Goal: Task Accomplishment & Management: Use online tool/utility

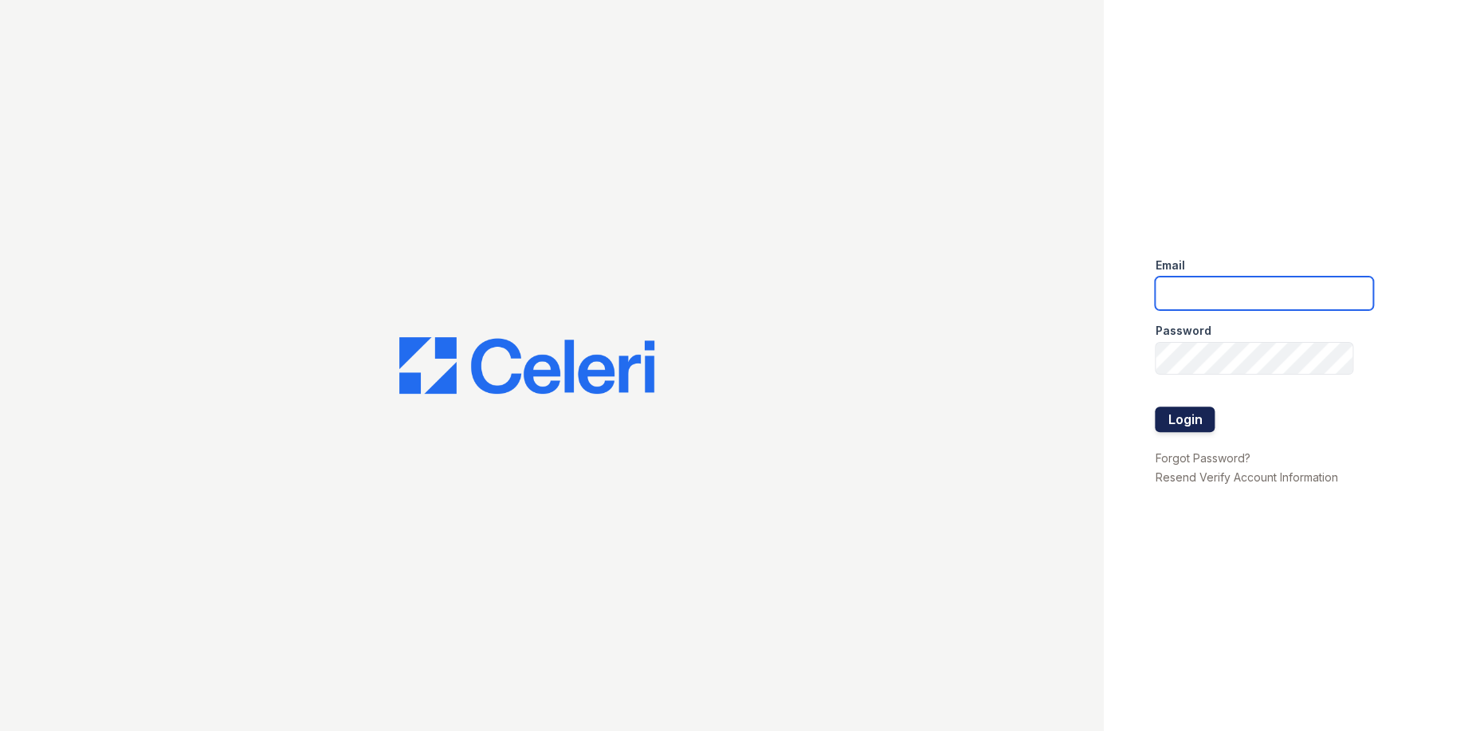
type input "ArriveLaurieLane@Trinity-pm.com"
click at [1213, 427] on button "Login" at bounding box center [1185, 420] width 60 height 26
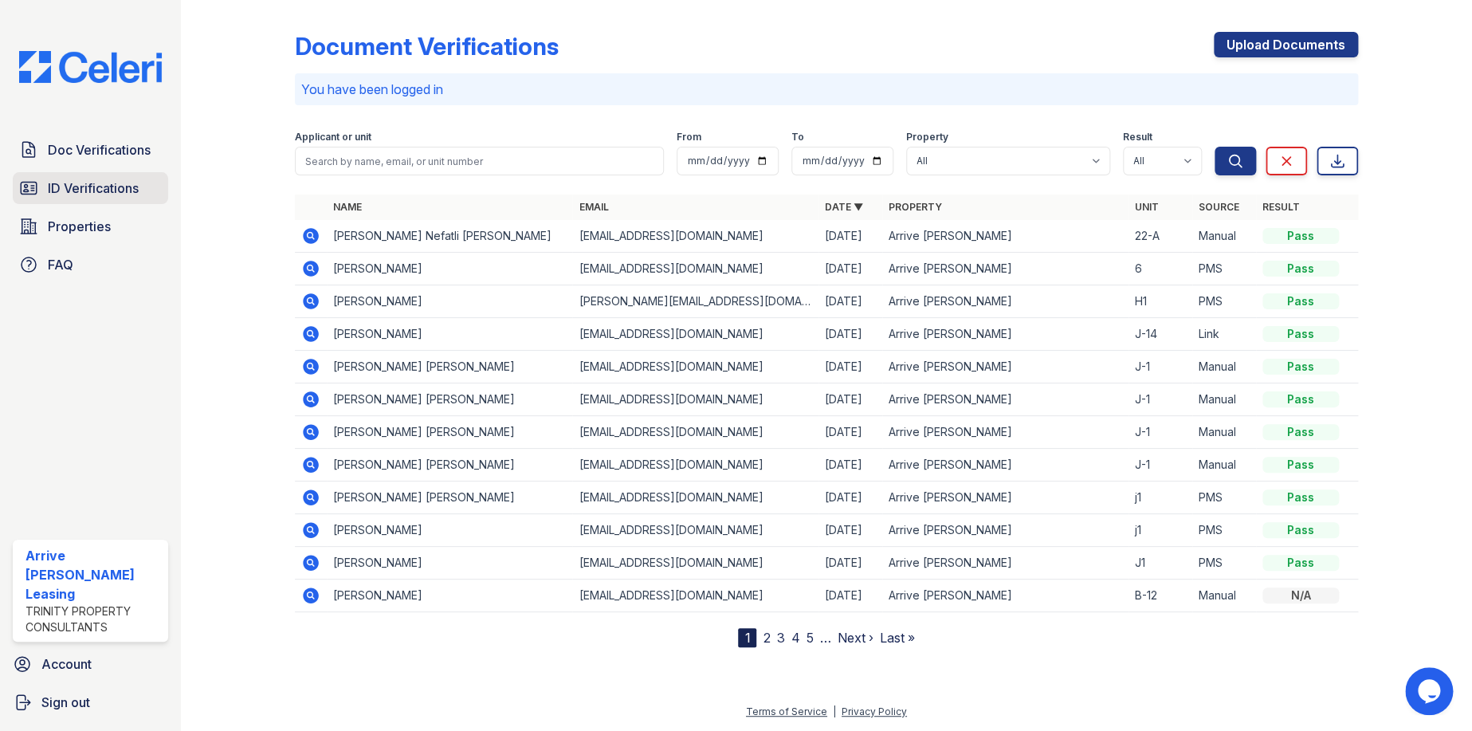
click at [104, 191] on span "ID Verifications" at bounding box center [93, 188] width 91 height 19
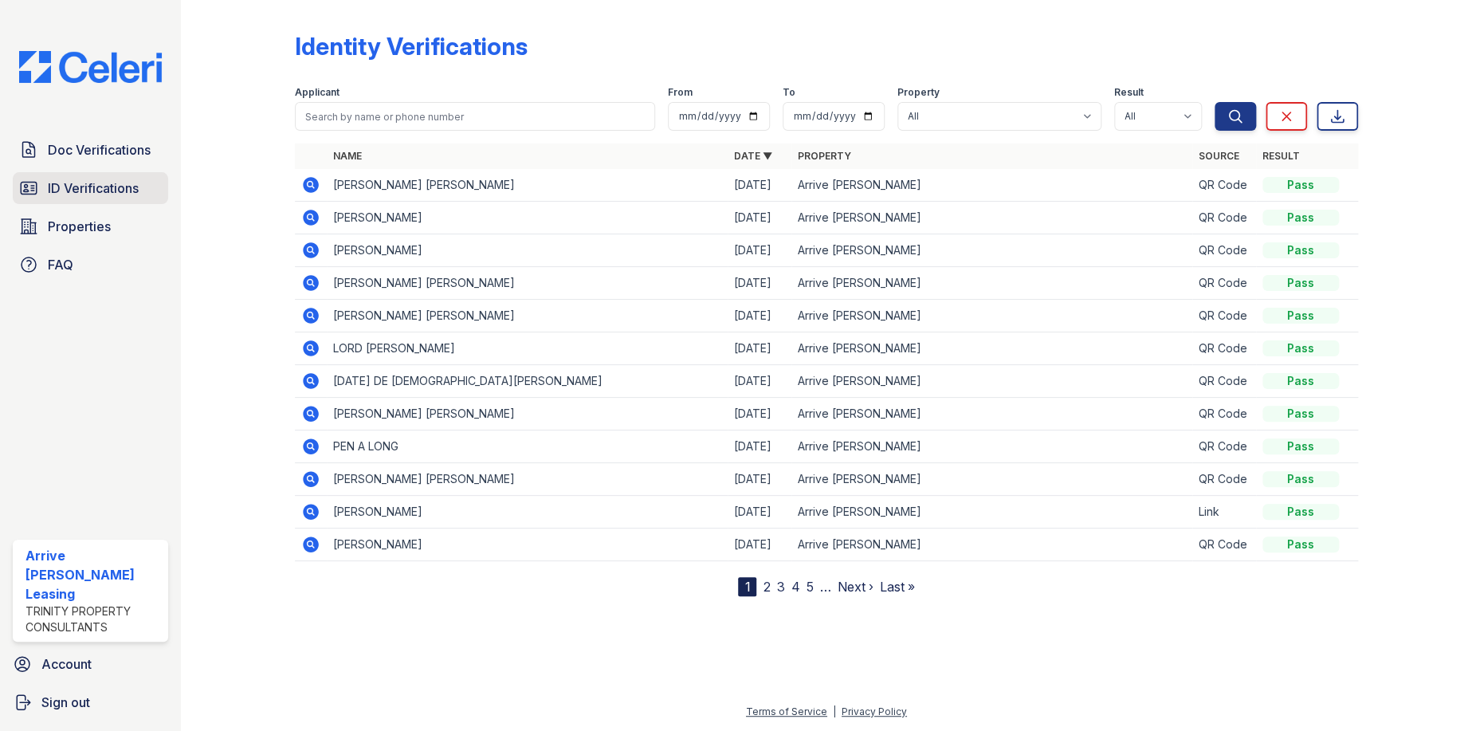
click at [126, 183] on span "ID Verifications" at bounding box center [93, 188] width 91 height 19
